Goal: Check status: Check status

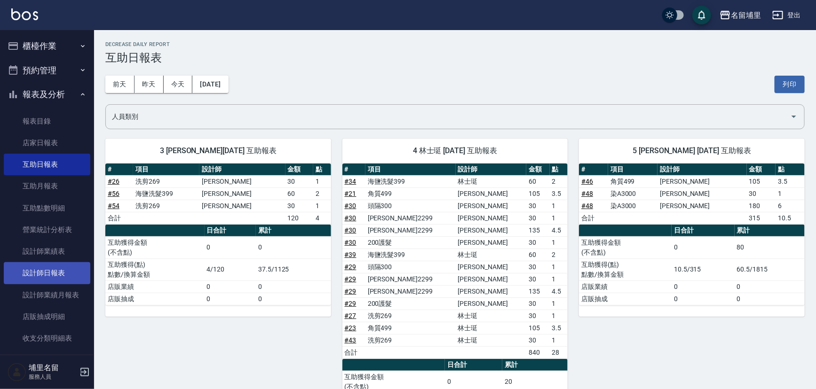
click at [67, 276] on link "設計師日報表" at bounding box center [47, 273] width 87 height 22
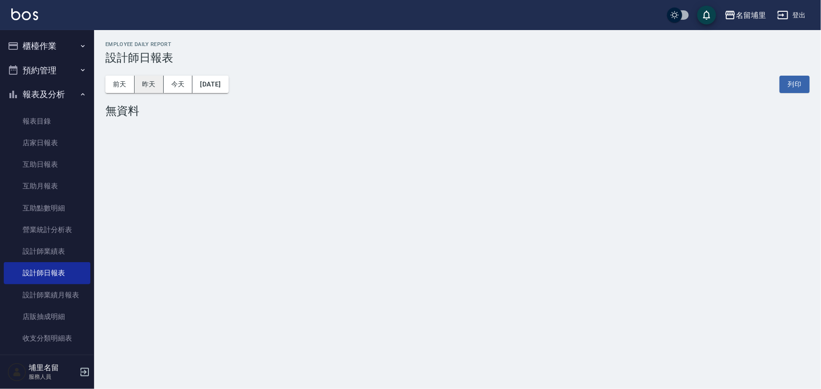
drag, startPoint x: 164, startPoint y: 83, endPoint x: 155, endPoint y: 88, distance: 9.9
click at [155, 88] on div "[DATE] [DATE] [DATE] [DATE]" at bounding box center [166, 84] width 123 height 17
click at [155, 88] on button "昨天" at bounding box center [149, 84] width 29 height 17
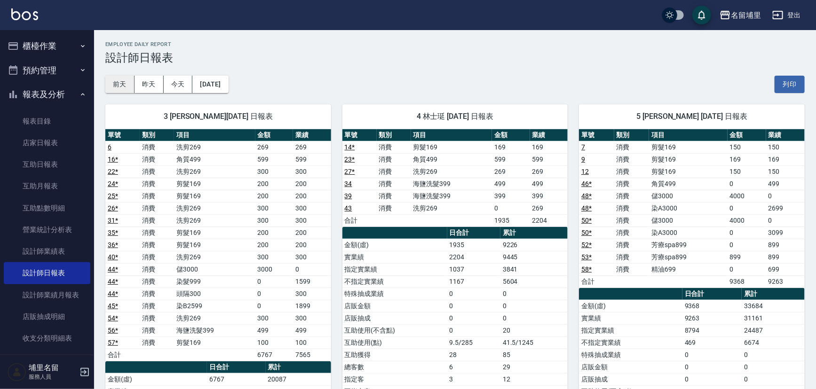
click at [128, 79] on button "前天" at bounding box center [119, 84] width 29 height 17
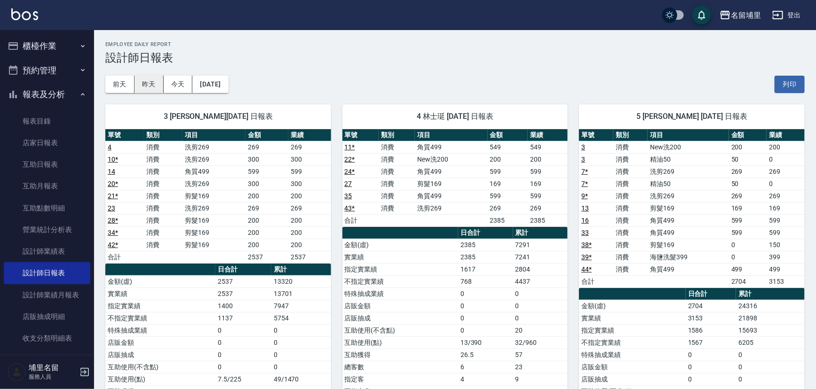
click at [151, 85] on button "昨天" at bounding box center [149, 84] width 29 height 17
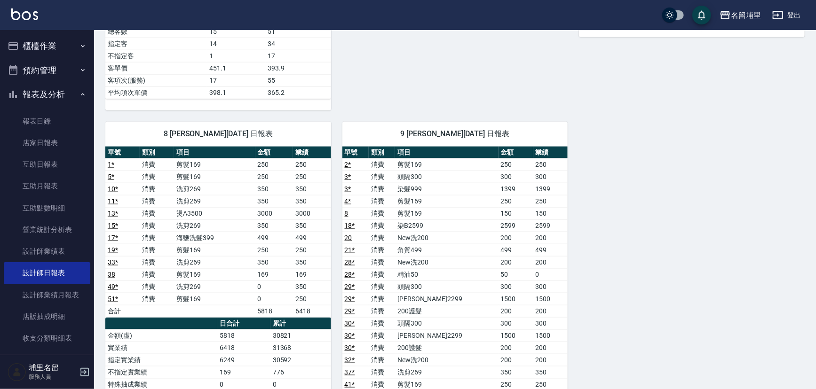
scroll to position [598, 0]
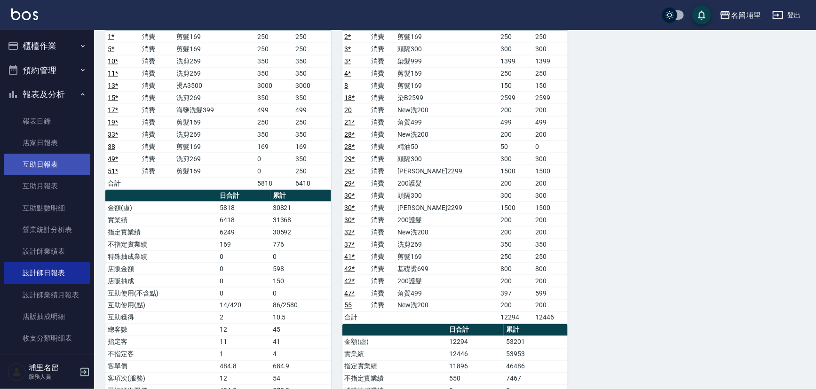
click at [48, 155] on link "互助日報表" at bounding box center [47, 165] width 87 height 22
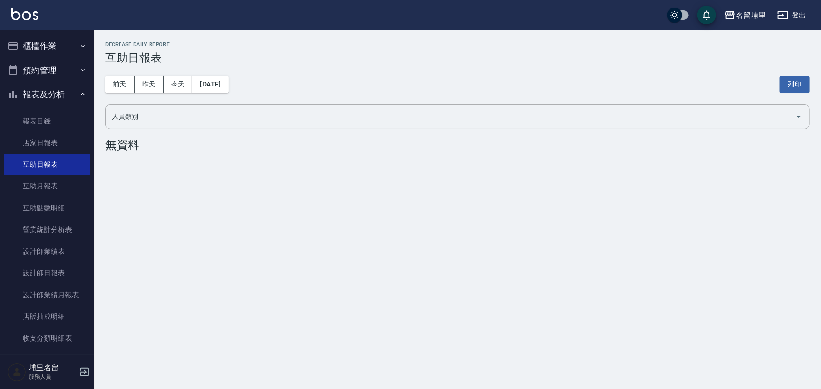
click at [150, 94] on div "[DATE] [DATE] [DATE] [DATE] 列印" at bounding box center [457, 84] width 704 height 40
click at [150, 89] on button "昨天" at bounding box center [149, 84] width 29 height 17
